Goal: Task Accomplishment & Management: Manage account settings

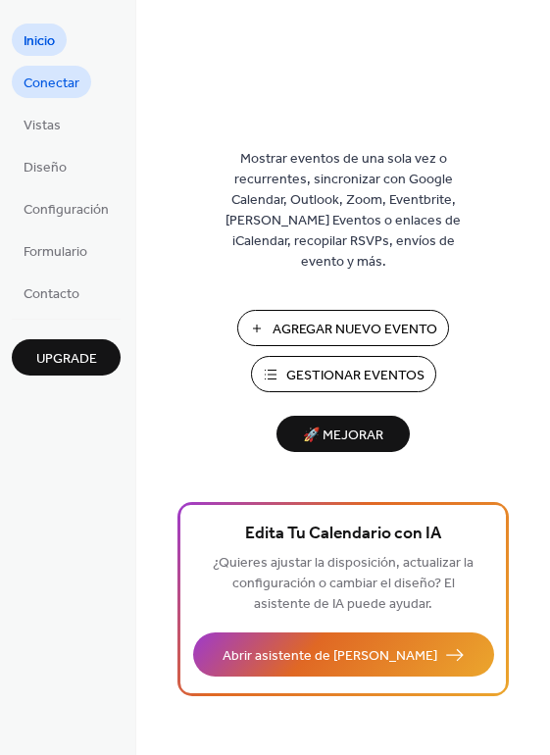
click at [54, 86] on span "Conectar" at bounding box center [52, 84] width 56 height 21
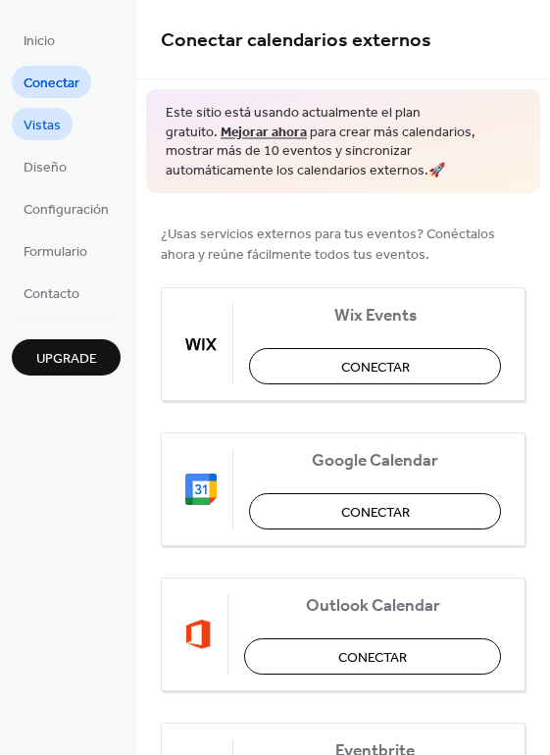
click at [35, 125] on span "Vistas" at bounding box center [42, 126] width 37 height 21
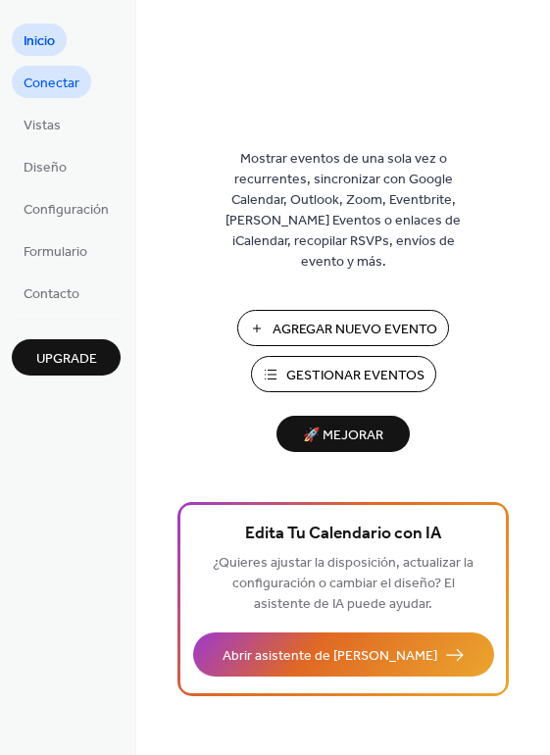
click at [60, 92] on span "Conectar" at bounding box center [52, 84] width 56 height 21
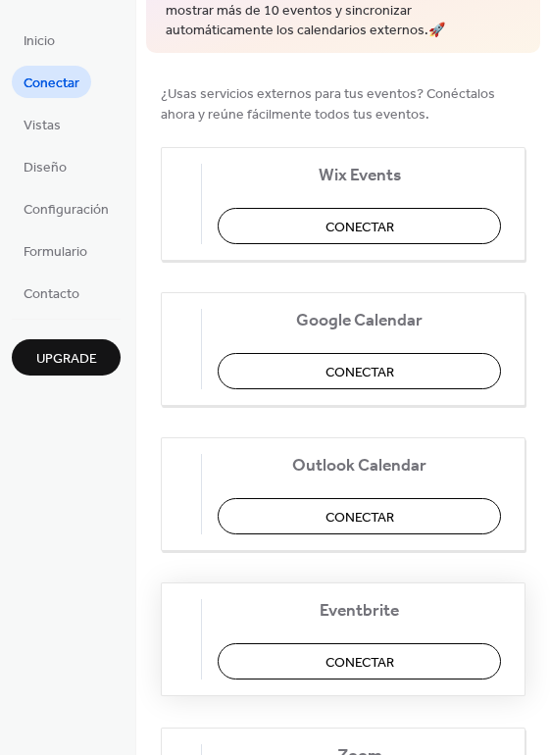
scroll to position [134, 0]
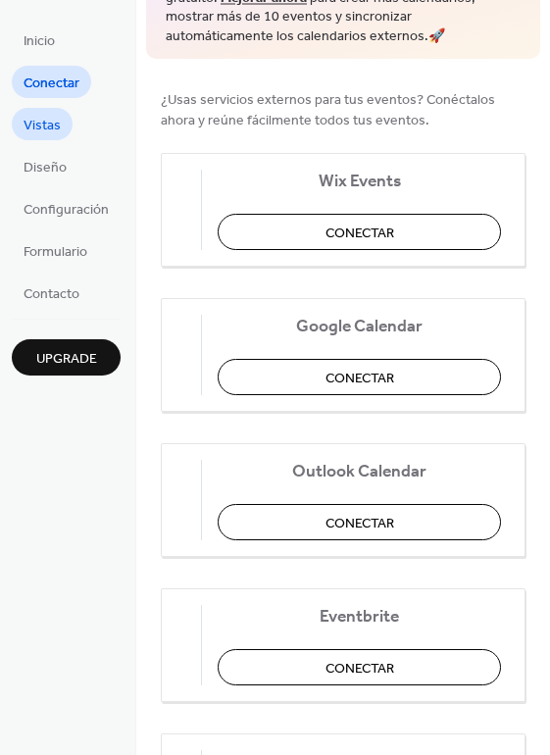
click at [41, 129] on span "Vistas" at bounding box center [42, 126] width 37 height 21
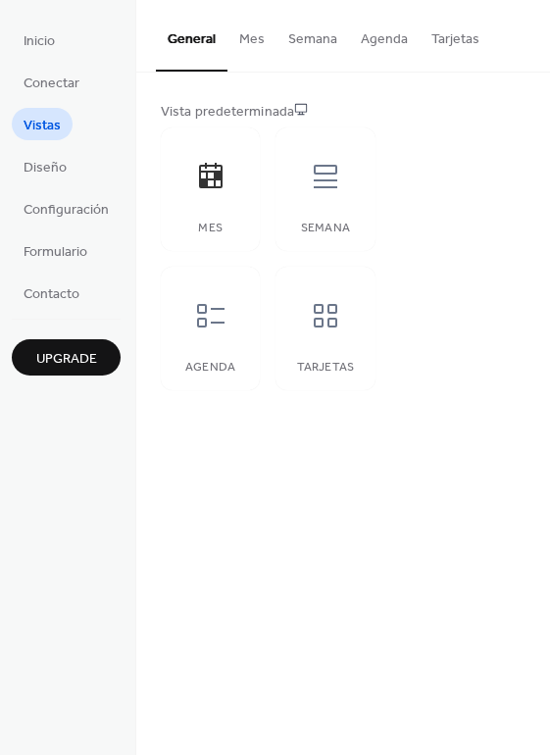
drag, startPoint x: 84, startPoint y: 158, endPoint x: 66, endPoint y: 166, distance: 20.2
click at [83, 157] on ul "Inicio Conectar Vistas Diseño Configuración Formulario Contacto" at bounding box center [66, 166] width 109 height 285
click at [66, 166] on link "Diseño" at bounding box center [45, 166] width 67 height 32
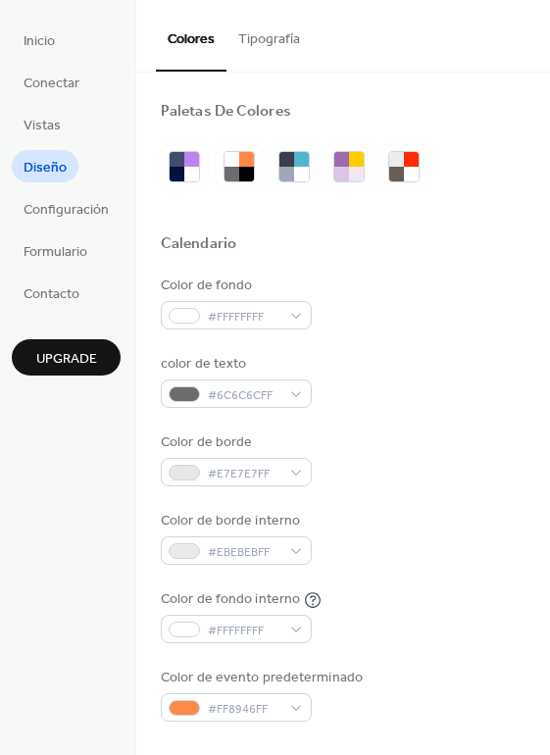
scroll to position [144, 0]
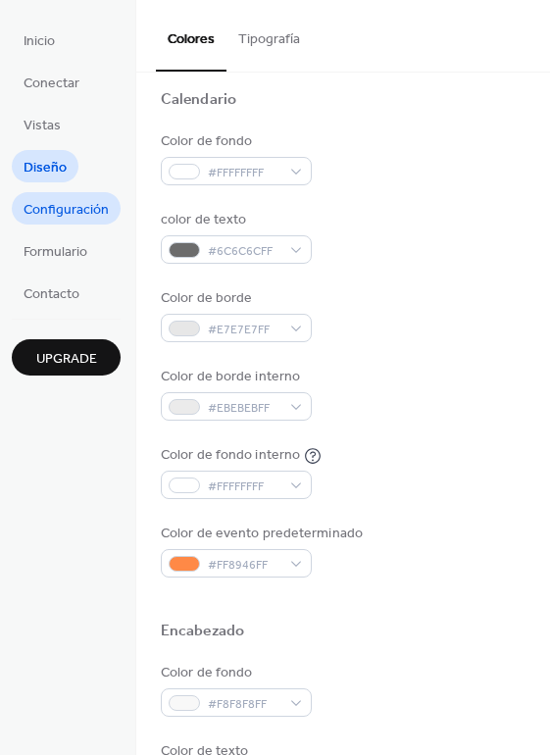
click at [68, 217] on span "Configuración" at bounding box center [66, 210] width 85 height 21
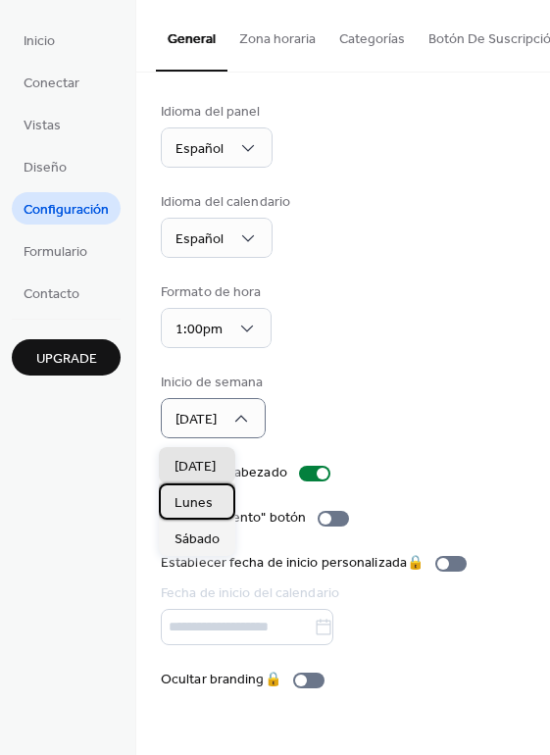
click at [210, 510] on span "Lunes" at bounding box center [194, 503] width 38 height 21
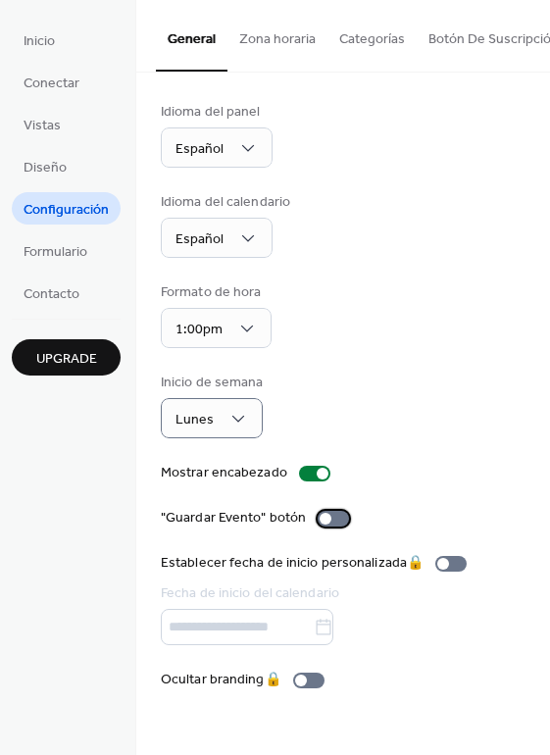
click at [328, 523] on div at bounding box center [333, 519] width 31 height 16
click at [72, 263] on span "Formulario" at bounding box center [56, 252] width 64 height 21
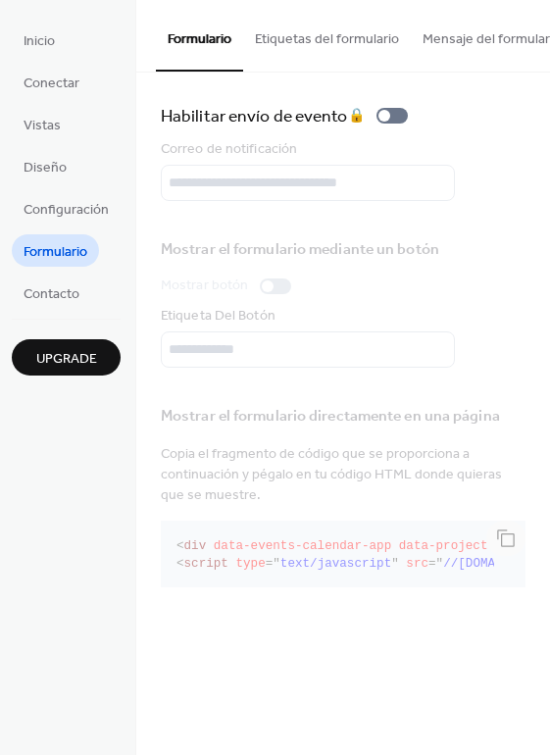
click at [287, 193] on div "Correo de notificación" at bounding box center [343, 170] width 365 height 62
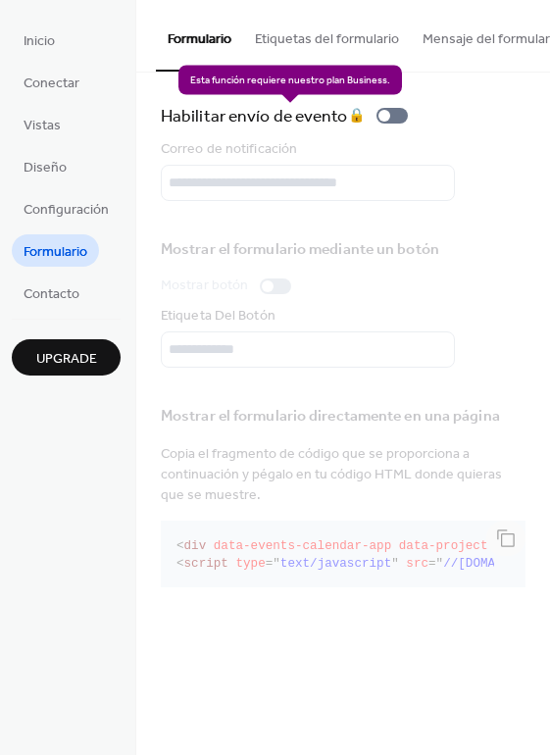
click at [385, 120] on div "Habilitar envío de evento 🔒" at bounding box center [288, 115] width 255 height 27
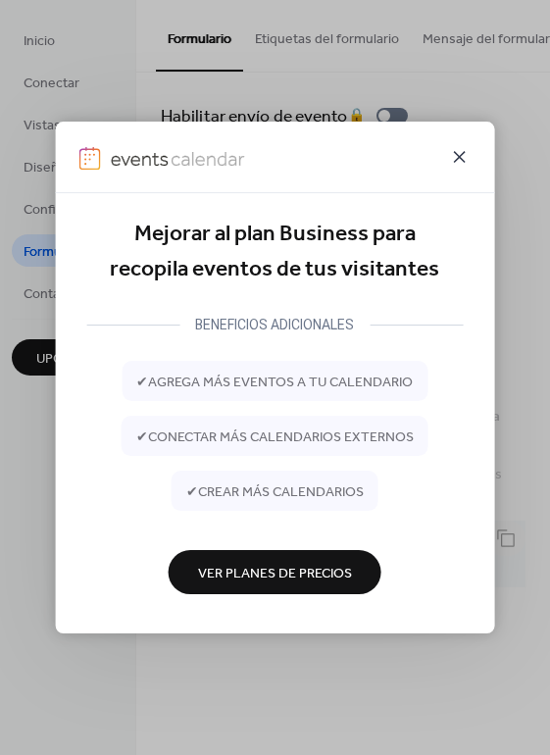
click at [462, 158] on icon at bounding box center [460, 157] width 12 height 12
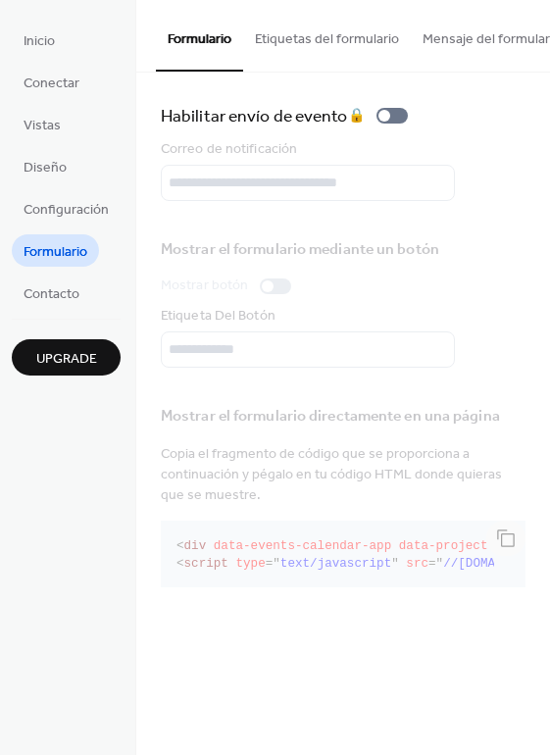
click at [358, 178] on div "Correo de notificación" at bounding box center [343, 170] width 365 height 62
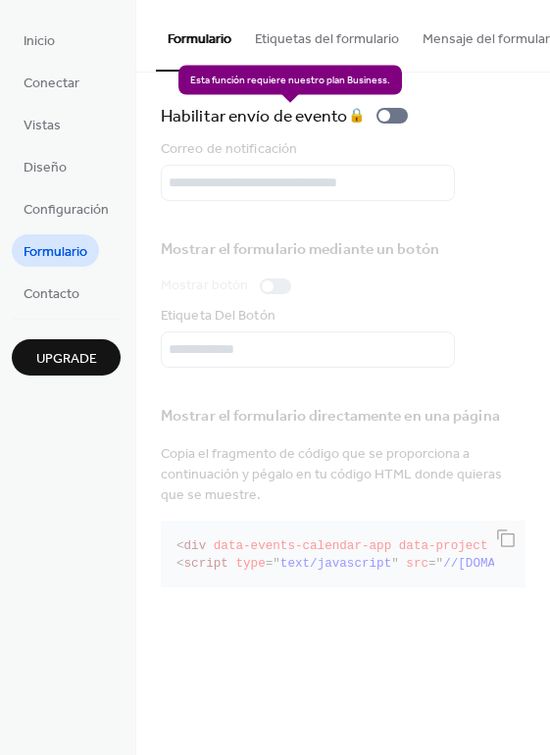
click at [395, 129] on div "Habilitar envío de evento 🔒" at bounding box center [288, 115] width 255 height 27
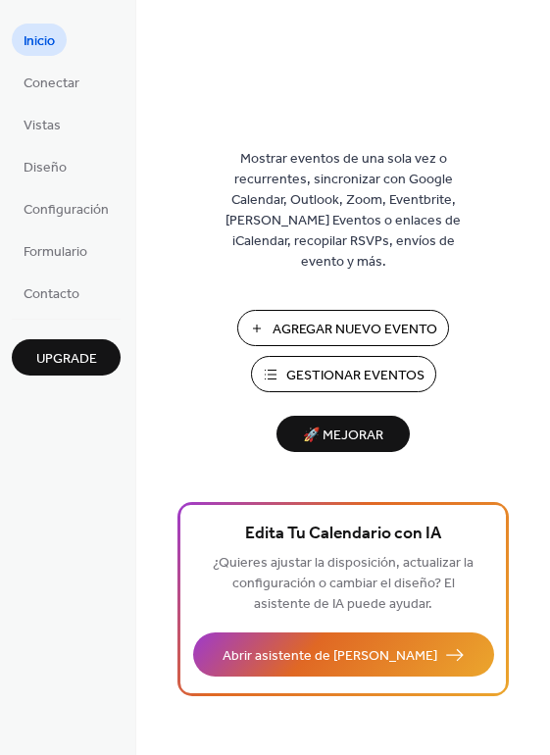
click at [329, 320] on span "Agregar Nuevo Evento" at bounding box center [355, 330] width 165 height 21
